Goal: Check status

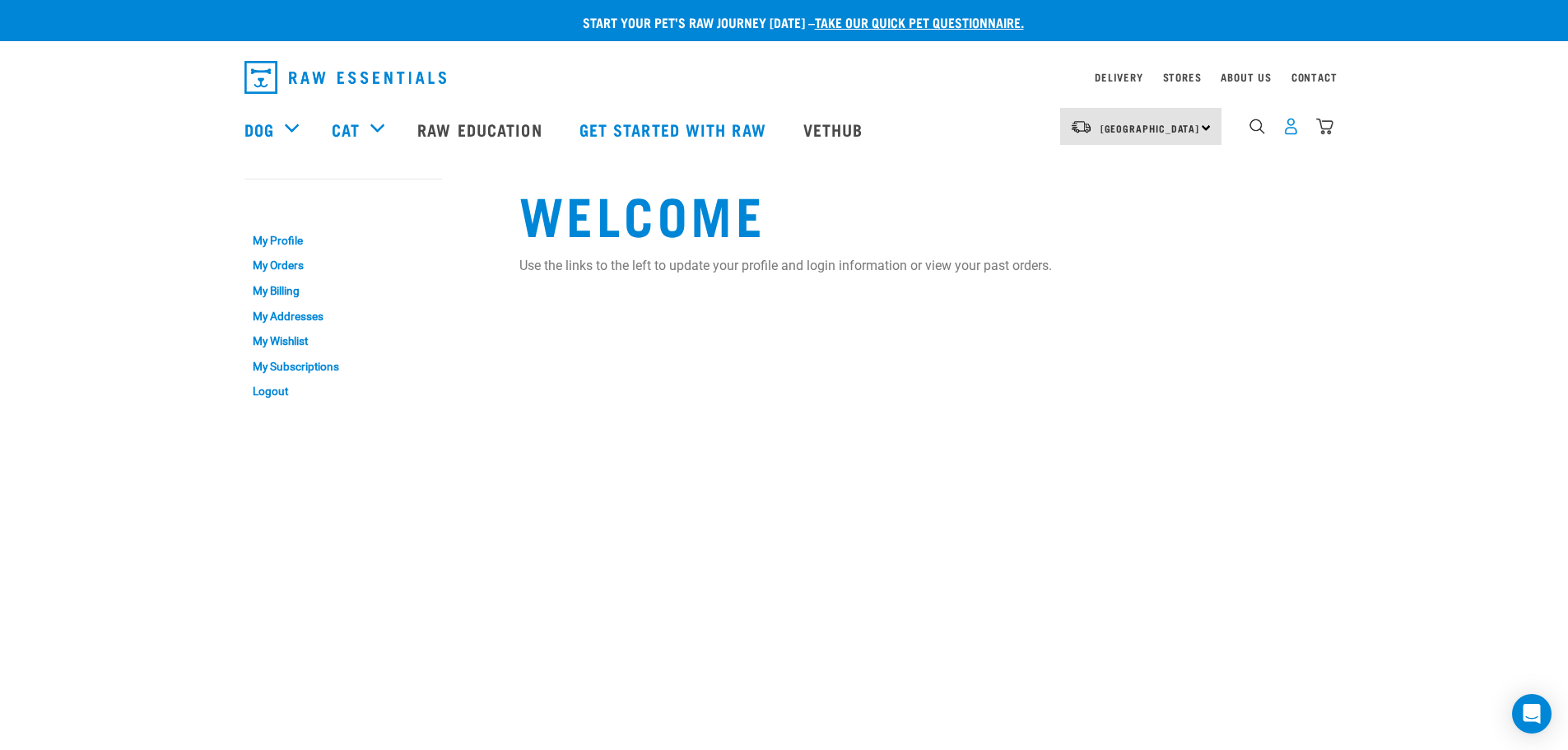
click at [1286, 126] on img "dropdown navigation" at bounding box center [1291, 127] width 17 height 17
click at [1287, 131] on img "dropdown navigation" at bounding box center [1291, 127] width 17 height 17
click at [296, 267] on link "My Orders" at bounding box center [343, 266] width 198 height 26
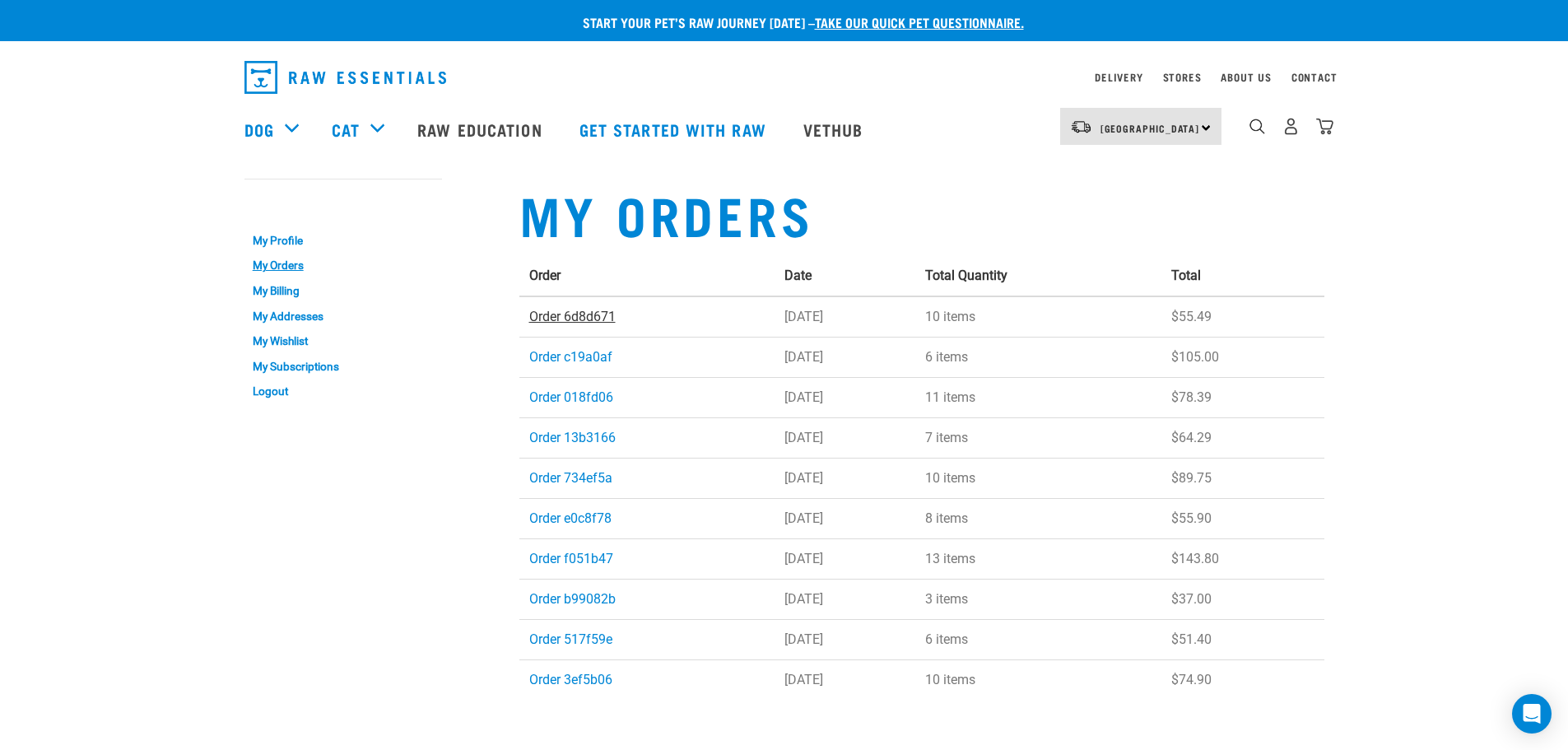
click at [558, 318] on link "Order 6d8d671" at bounding box center [573, 316] width 86 height 15
